Goal: Browse casually

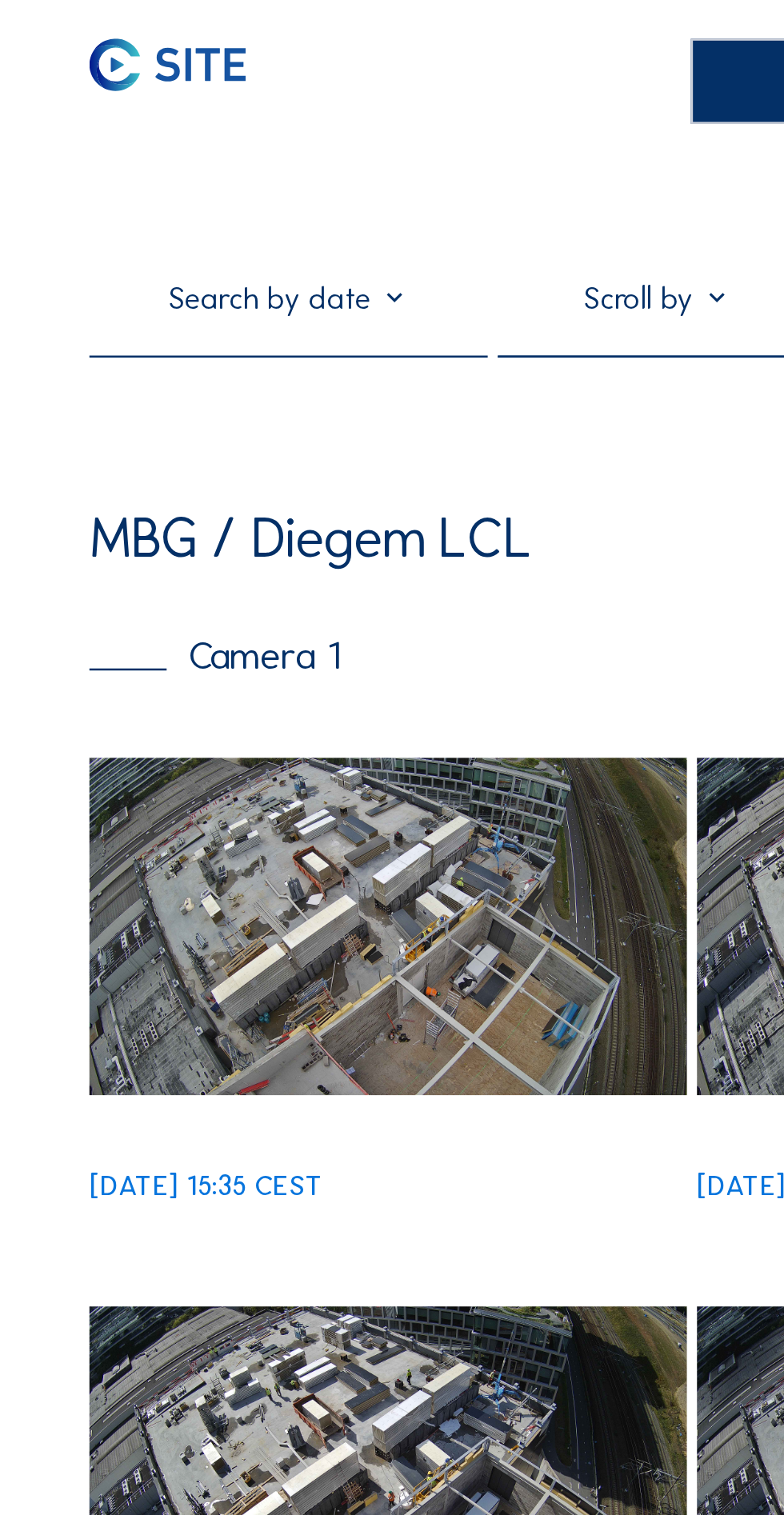
click at [165, 371] on img at bounding box center [152, 364] width 235 height 132
